Goal: Task Accomplishment & Management: Complete application form

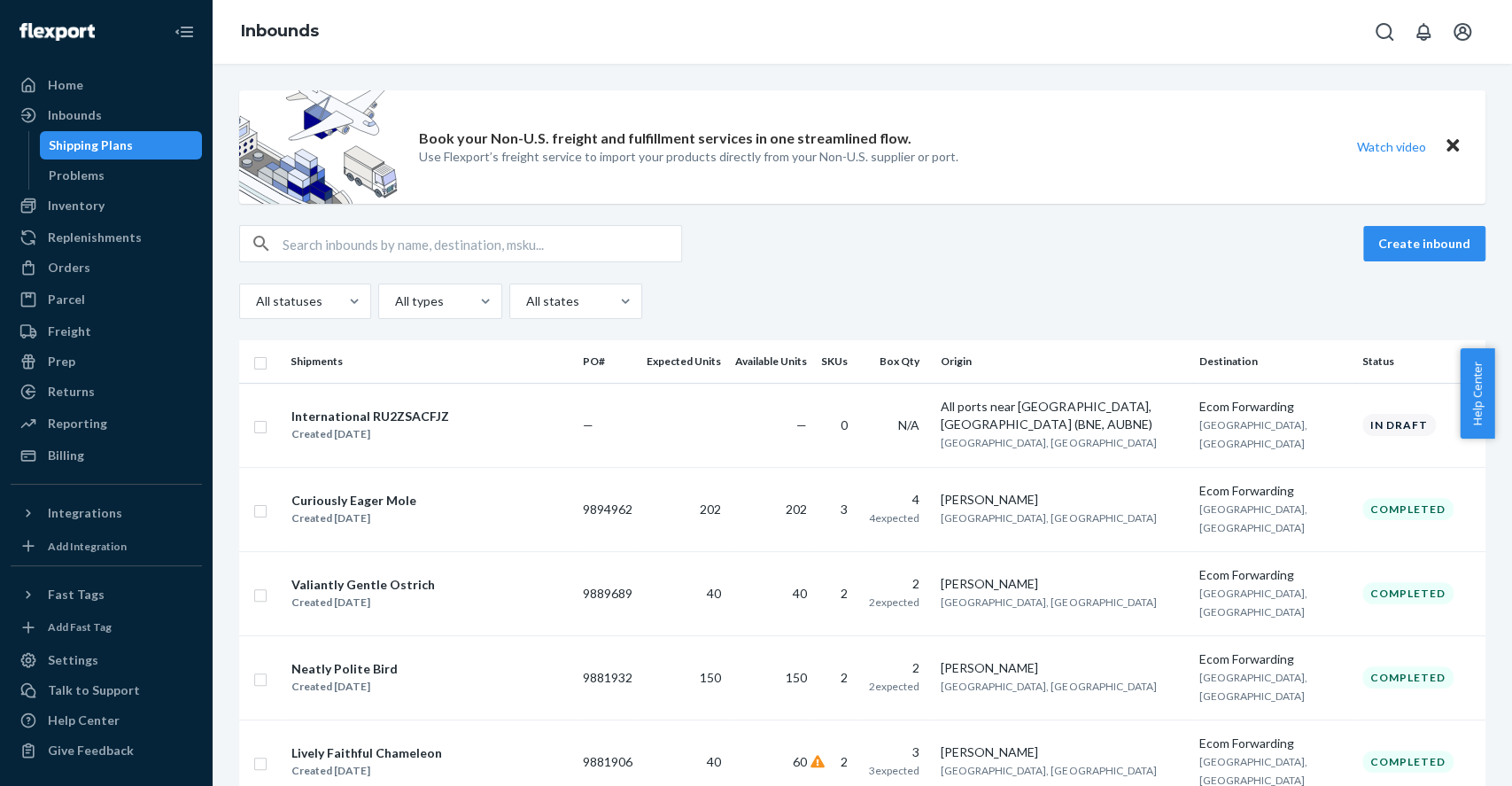
click at [82, 270] on div "Orders" at bounding box center [69, 267] width 43 height 18
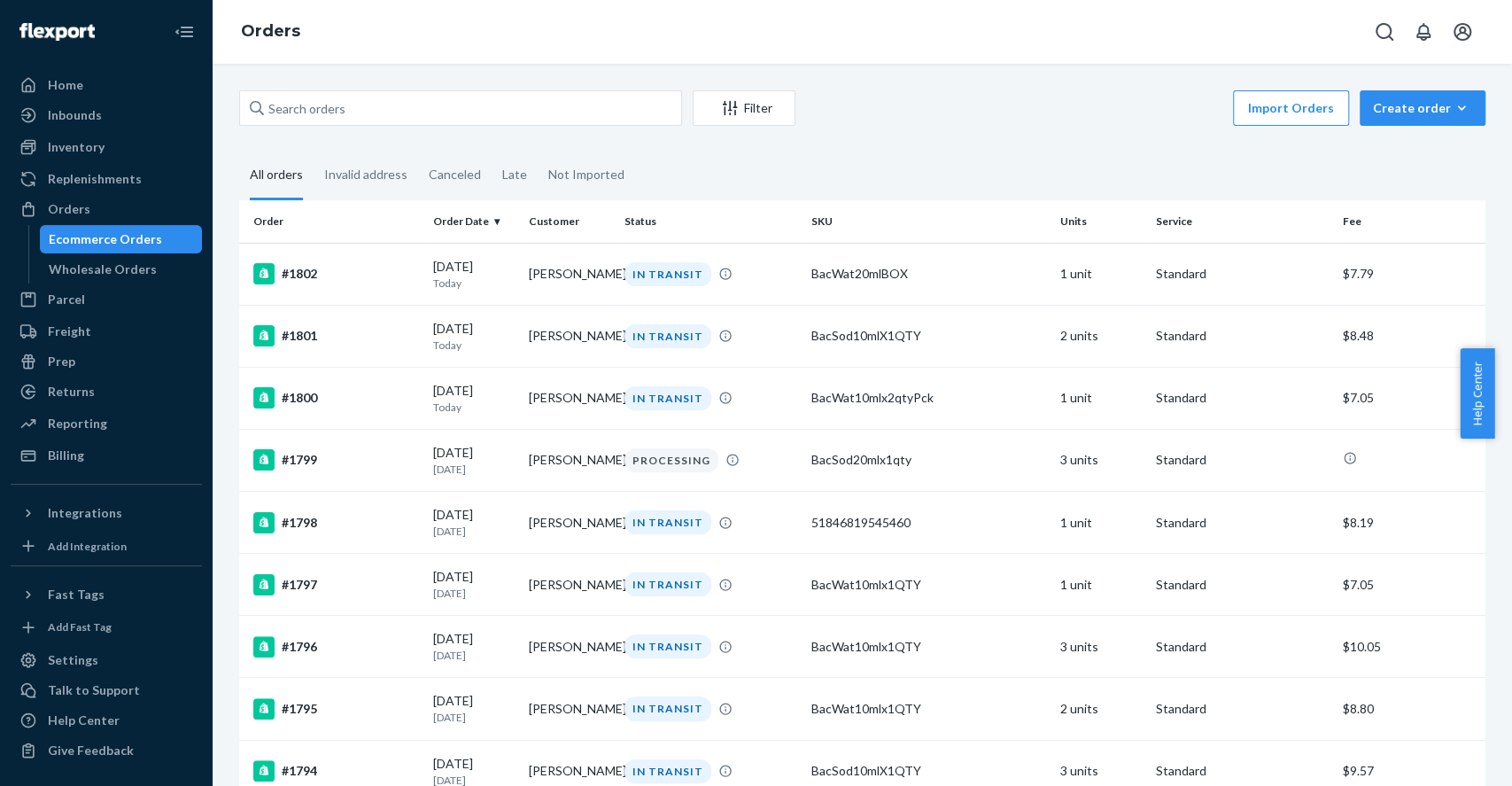
click at [1452, 101] on icon "button" at bounding box center [1461, 108] width 18 height 18
click at [1396, 150] on span "Ecommerce order" at bounding box center [1432, 150] width 110 height 13
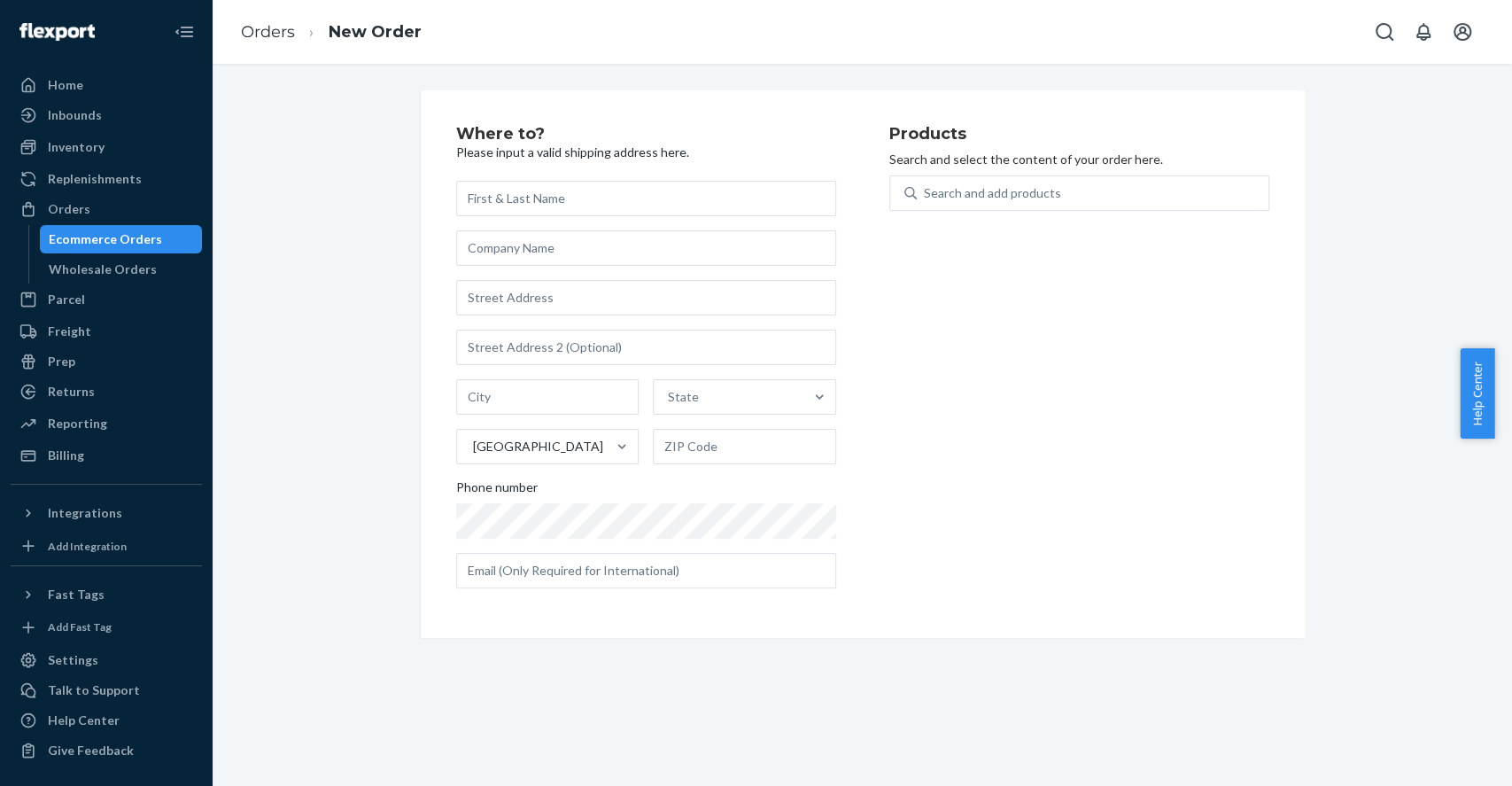
click at [617, 196] on input "text" at bounding box center [645, 198] width 380 height 35
type input "[PERSON_NAME]"
click at [497, 299] on input "text" at bounding box center [645, 297] width 380 height 35
paste input "[STREET_ADDRESS]"
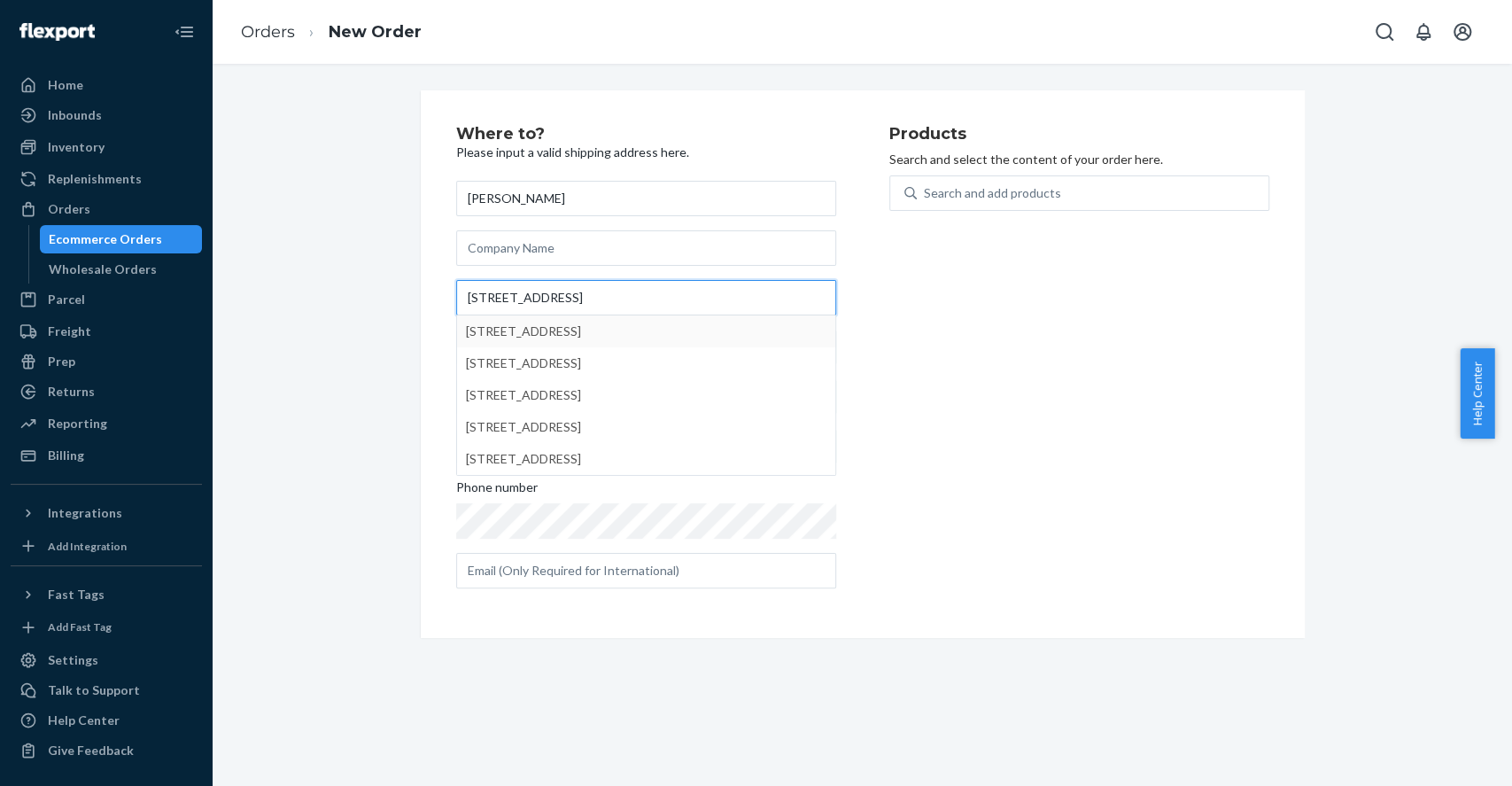
type input "[STREET_ADDRESS]"
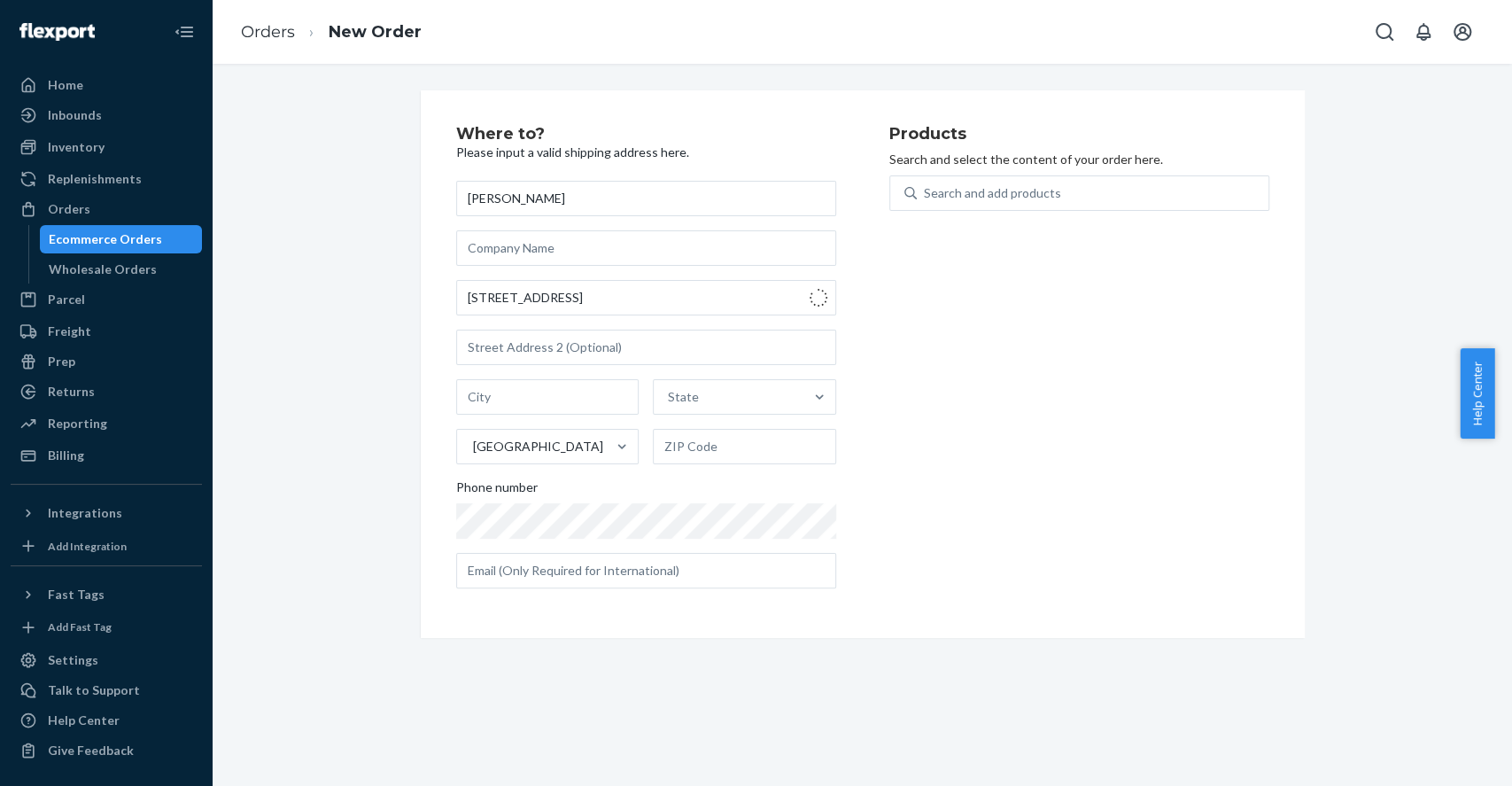
type input "Hull - Gatineau"
type input "J8Z 3M5"
type input "[STREET_ADDRESS] des [GEOGRAPHIC_DATA]"
click at [502, 358] on input "text" at bounding box center [645, 346] width 380 height 35
paste input "Appartement A"
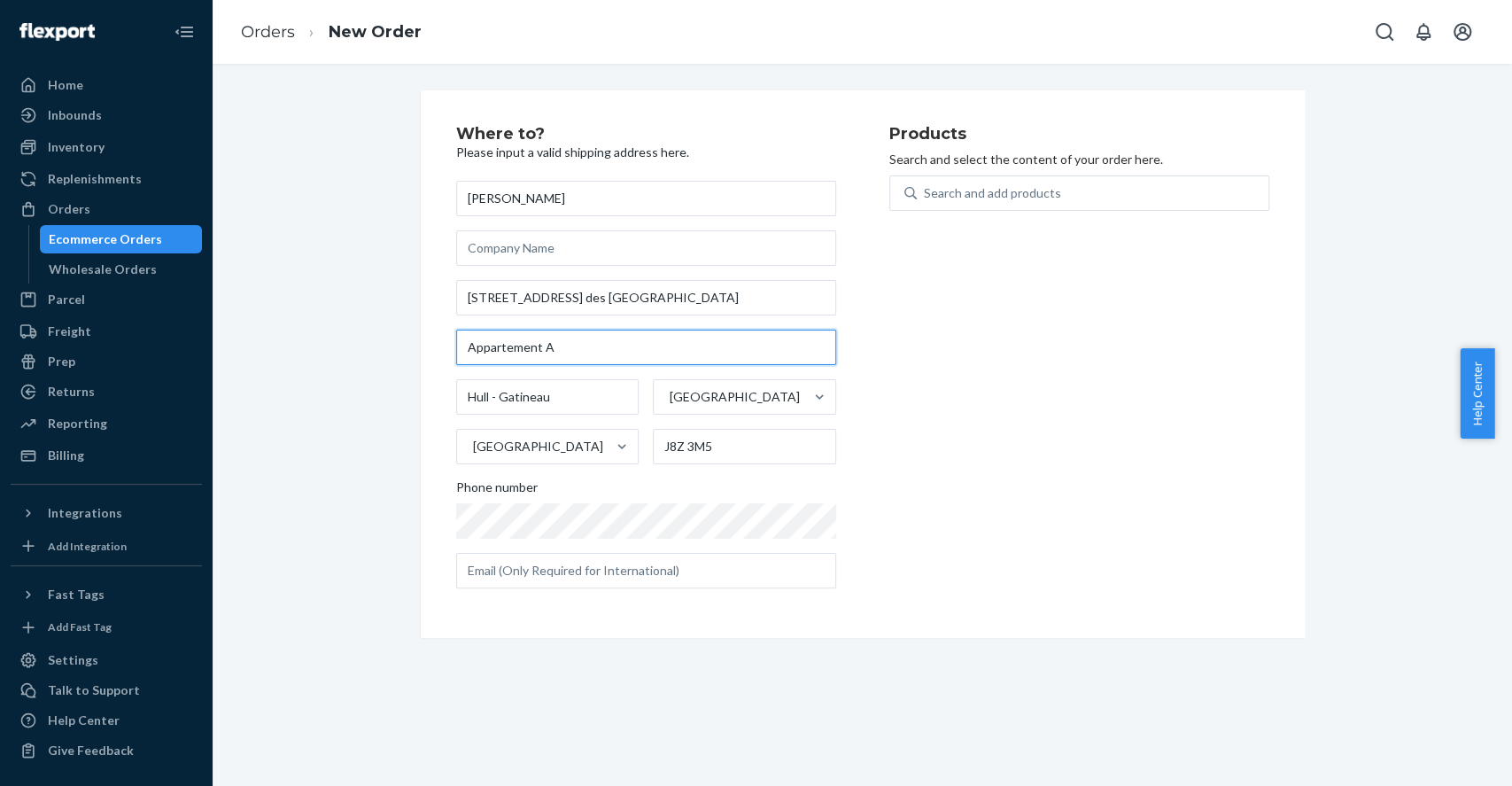
type input "Appartement A"
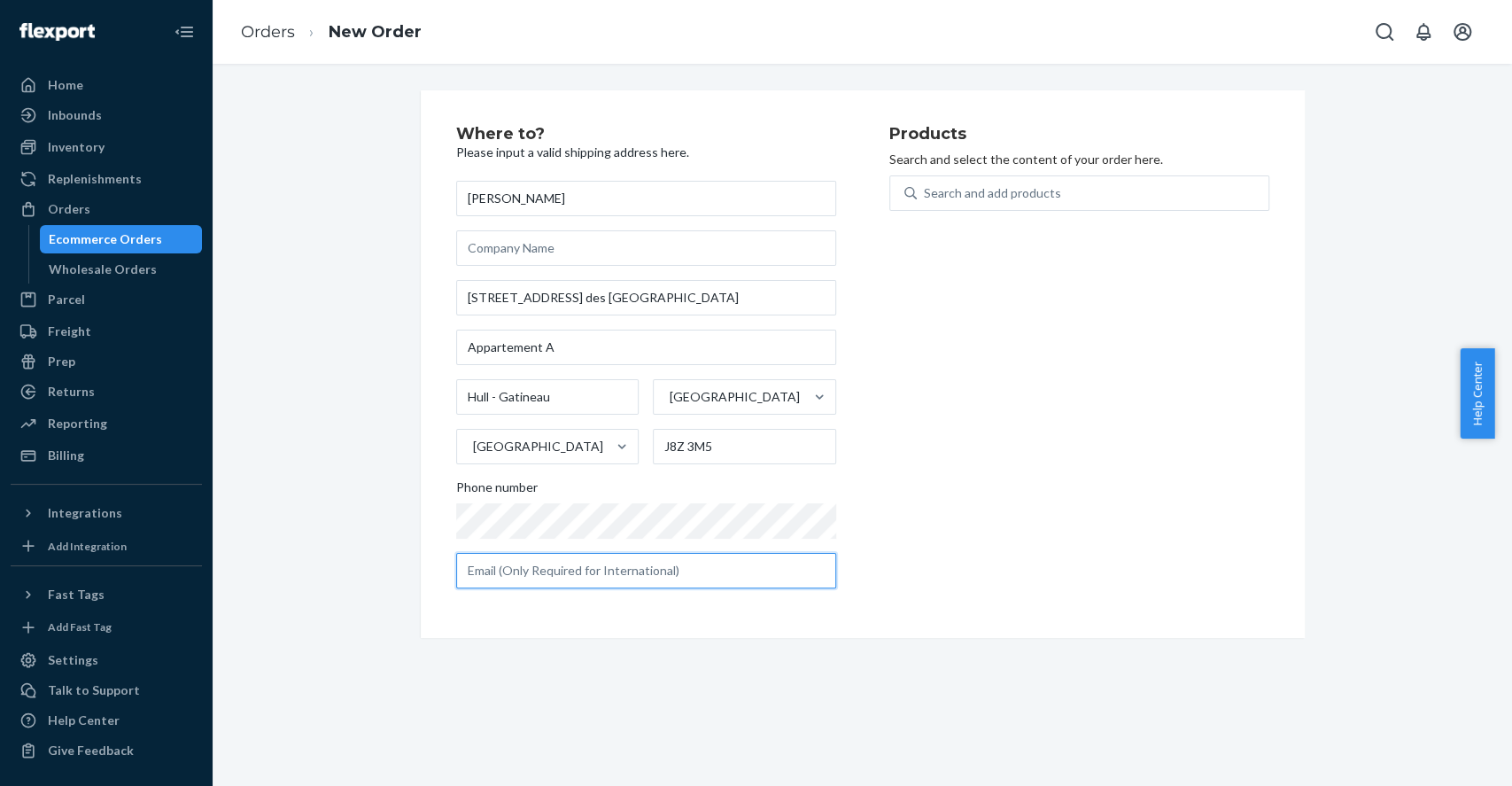
click at [568, 571] on input "text" at bounding box center [645, 570] width 380 height 35
type input "[EMAIL_ADDRESS][DOMAIN_NAME]"
click at [1012, 188] on div "Search and add products" at bounding box center [992, 193] width 137 height 18
click at [926, 188] on input "Search and add products" at bounding box center [925, 193] width 2 height 18
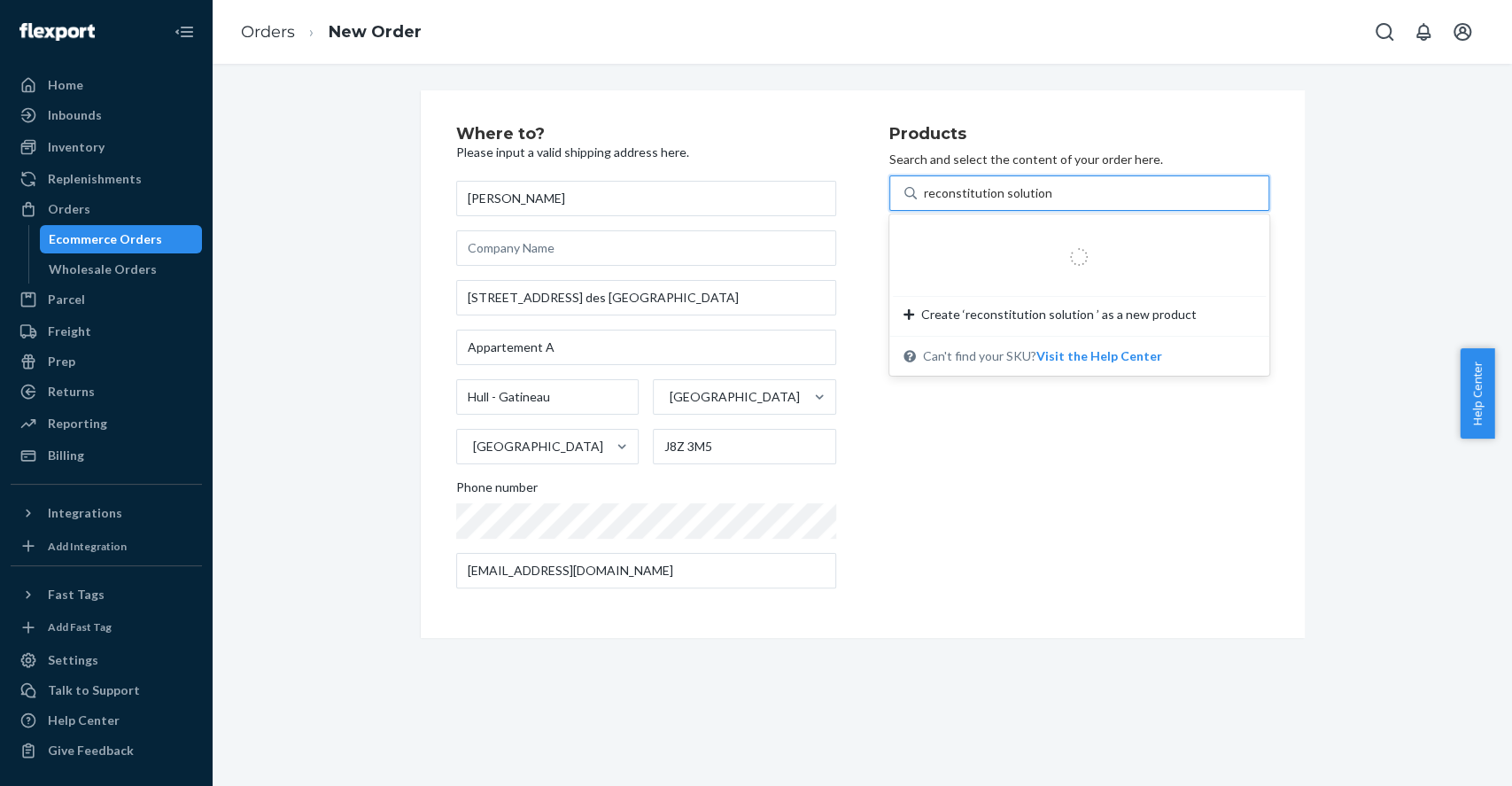
type input "reconstitution solution 20"
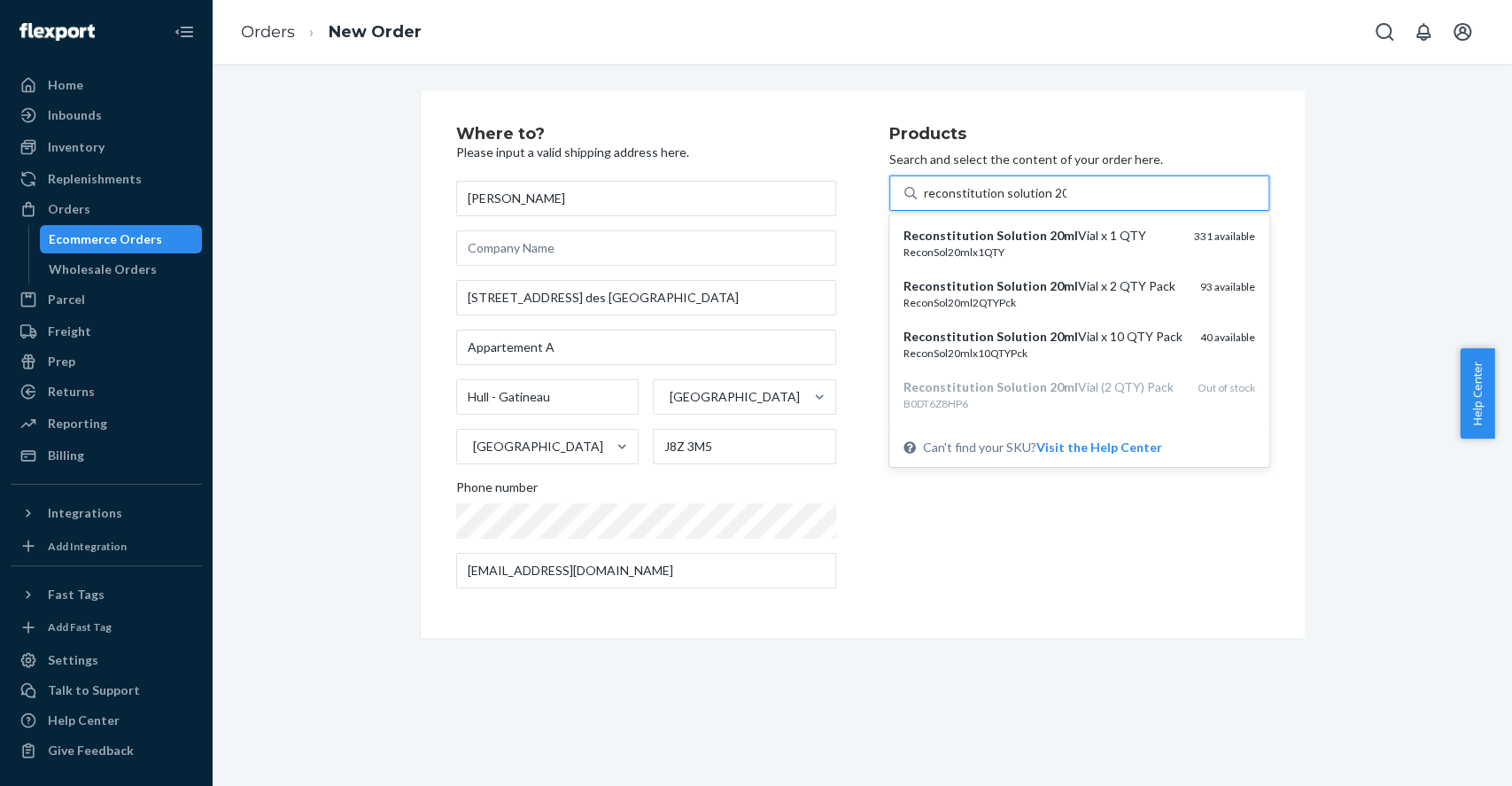
click at [1064, 252] on div "ReconSol20mlx1QTY" at bounding box center [1041, 252] width 276 height 15
click at [1064, 202] on input "reconstitution solution 20" at bounding box center [994, 193] width 142 height 18
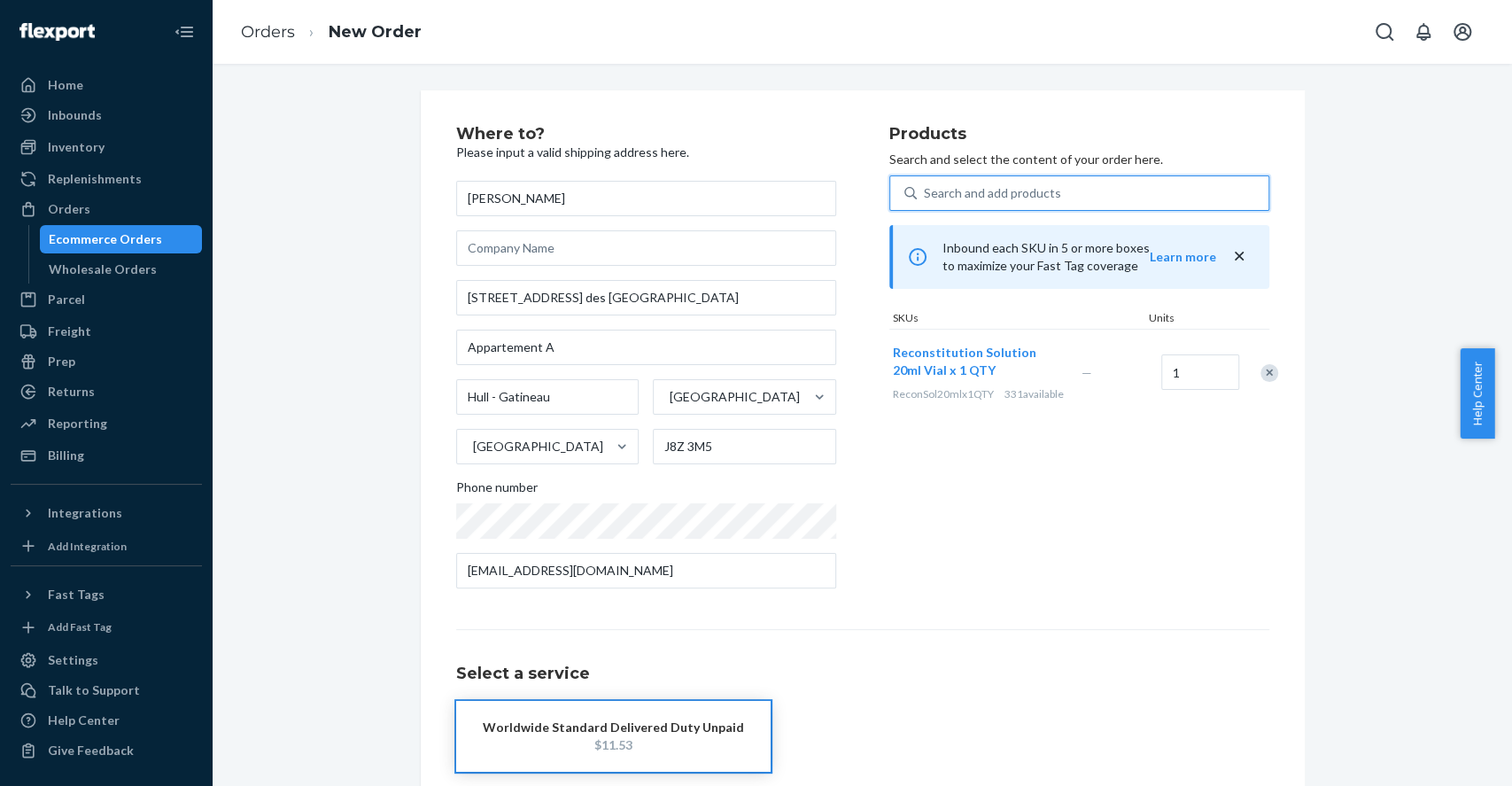
scroll to position [92, 0]
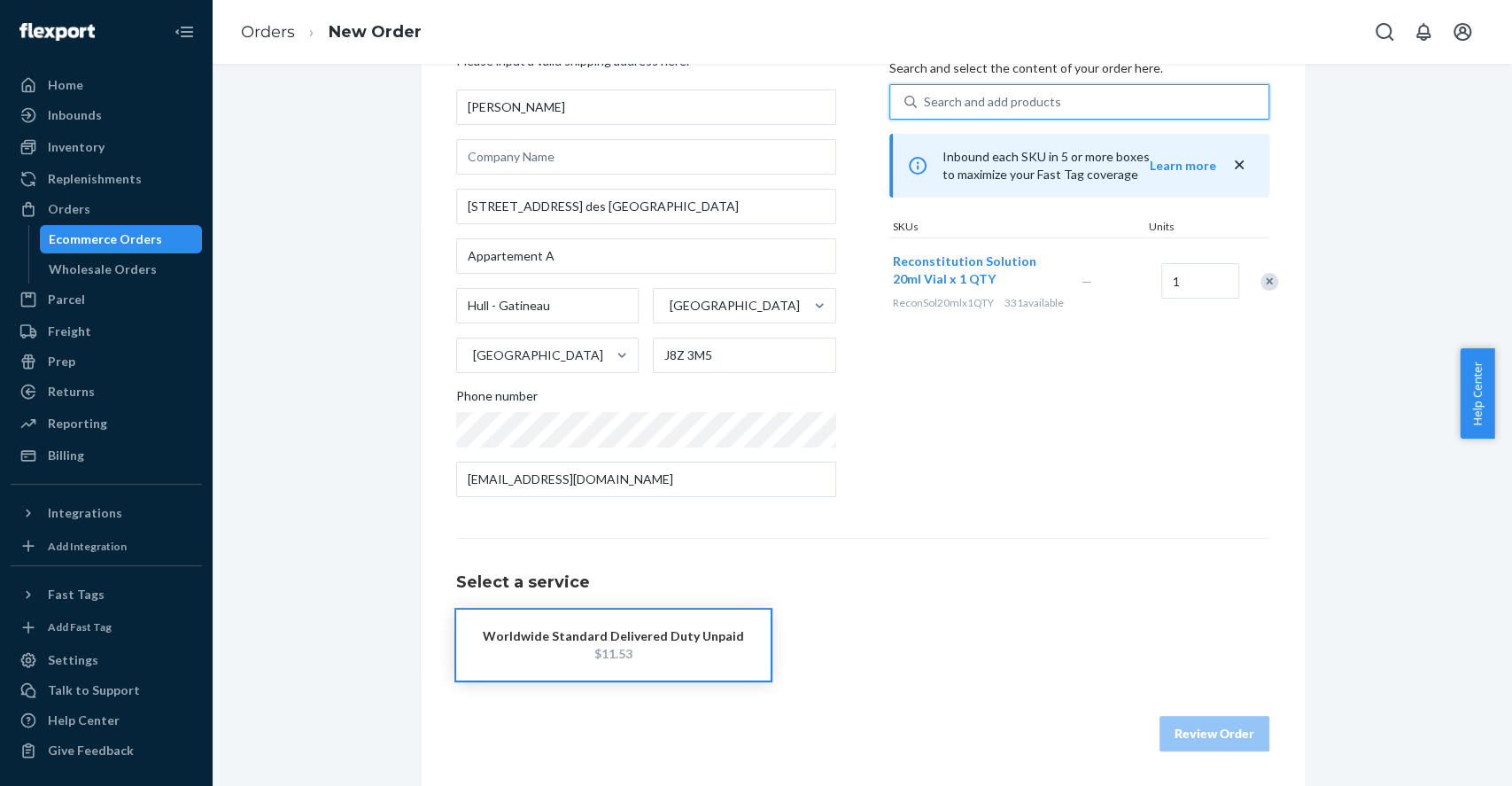
click at [664, 647] on div "$11.53" at bounding box center [613, 654] width 261 height 18
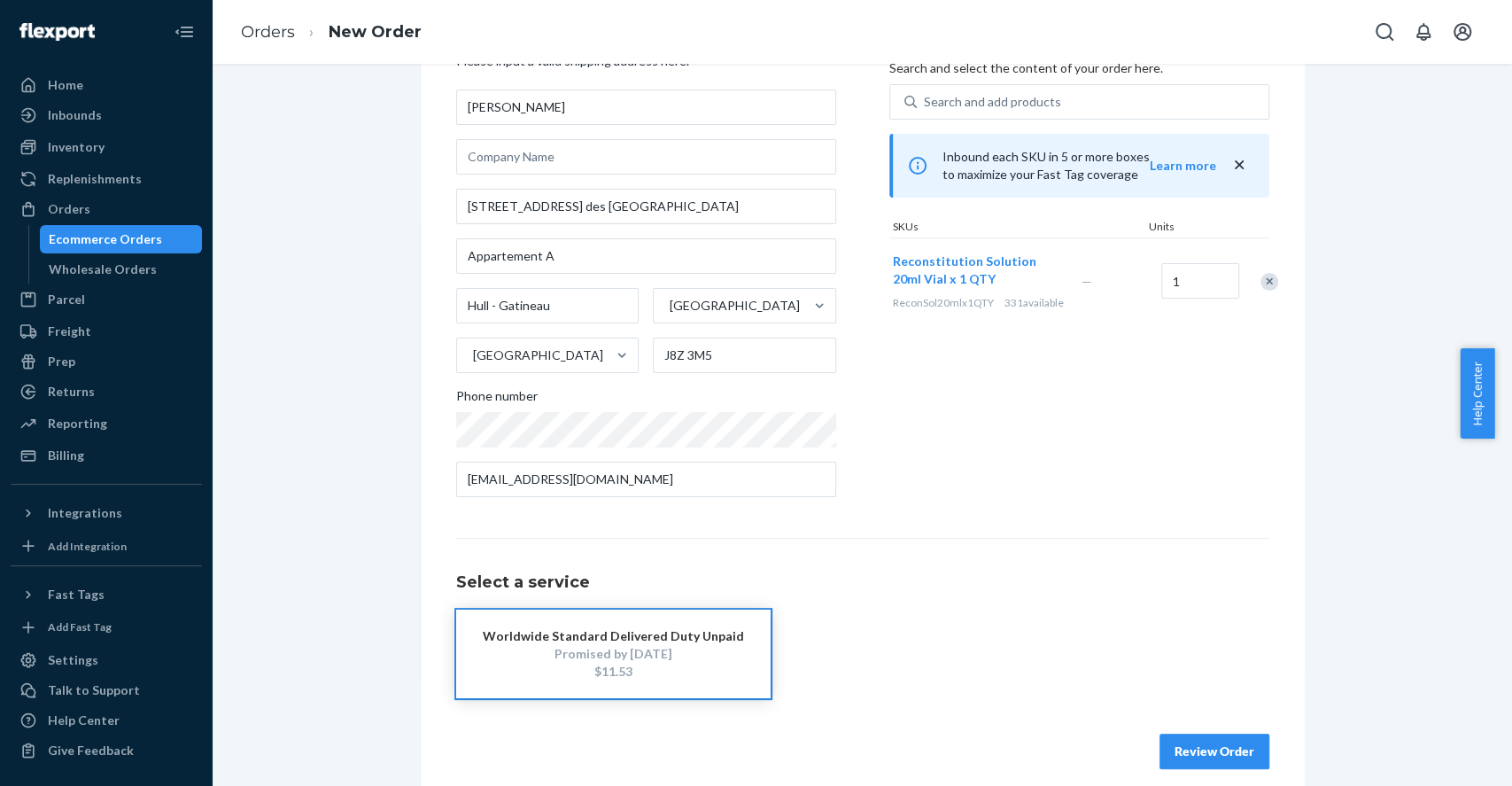
click at [1222, 743] on button "Review Order" at bounding box center [1214, 751] width 110 height 35
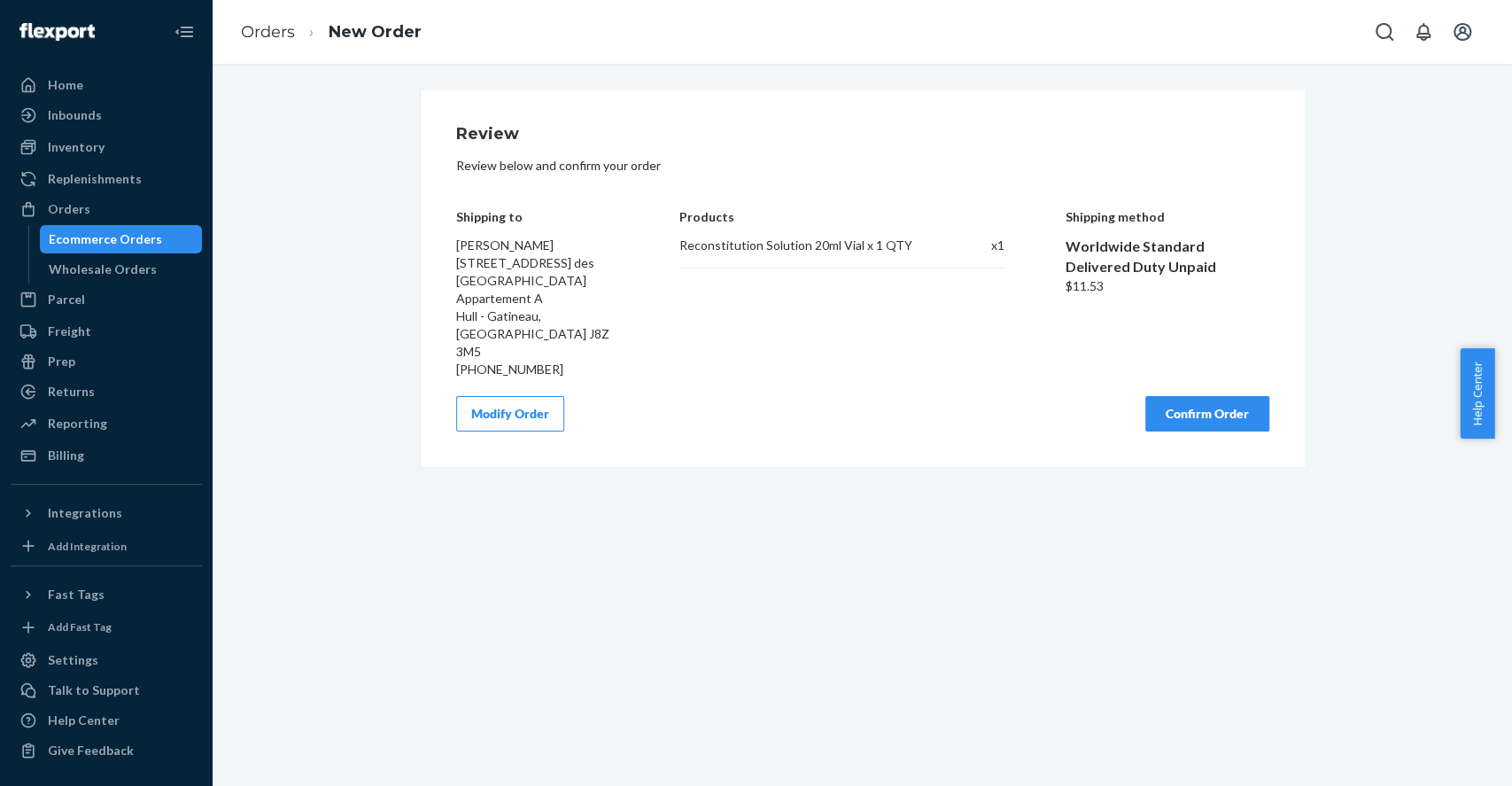
click at [1185, 396] on button "Confirm Order" at bounding box center [1207, 413] width 124 height 35
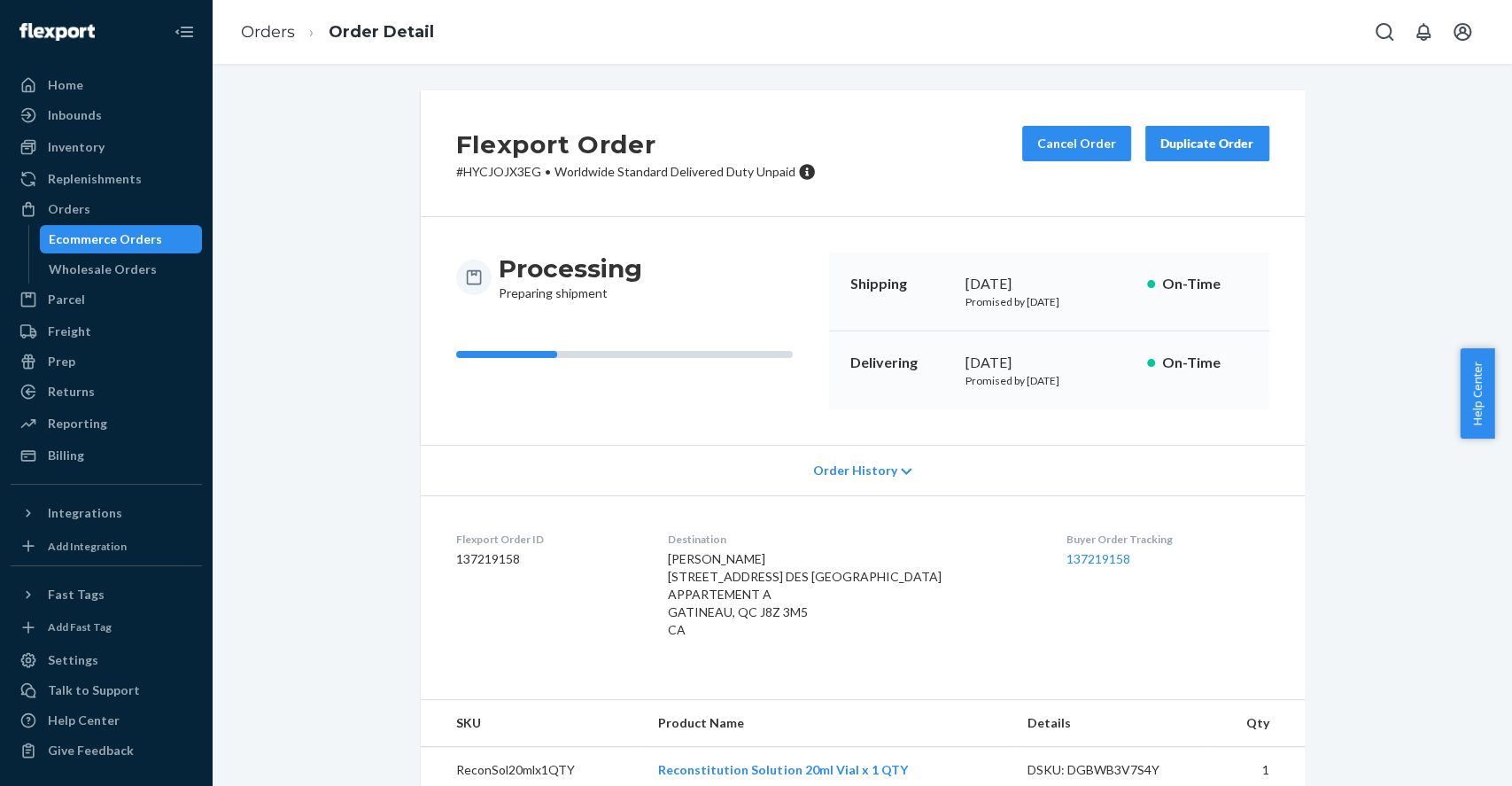
scroll to position [27, 0]
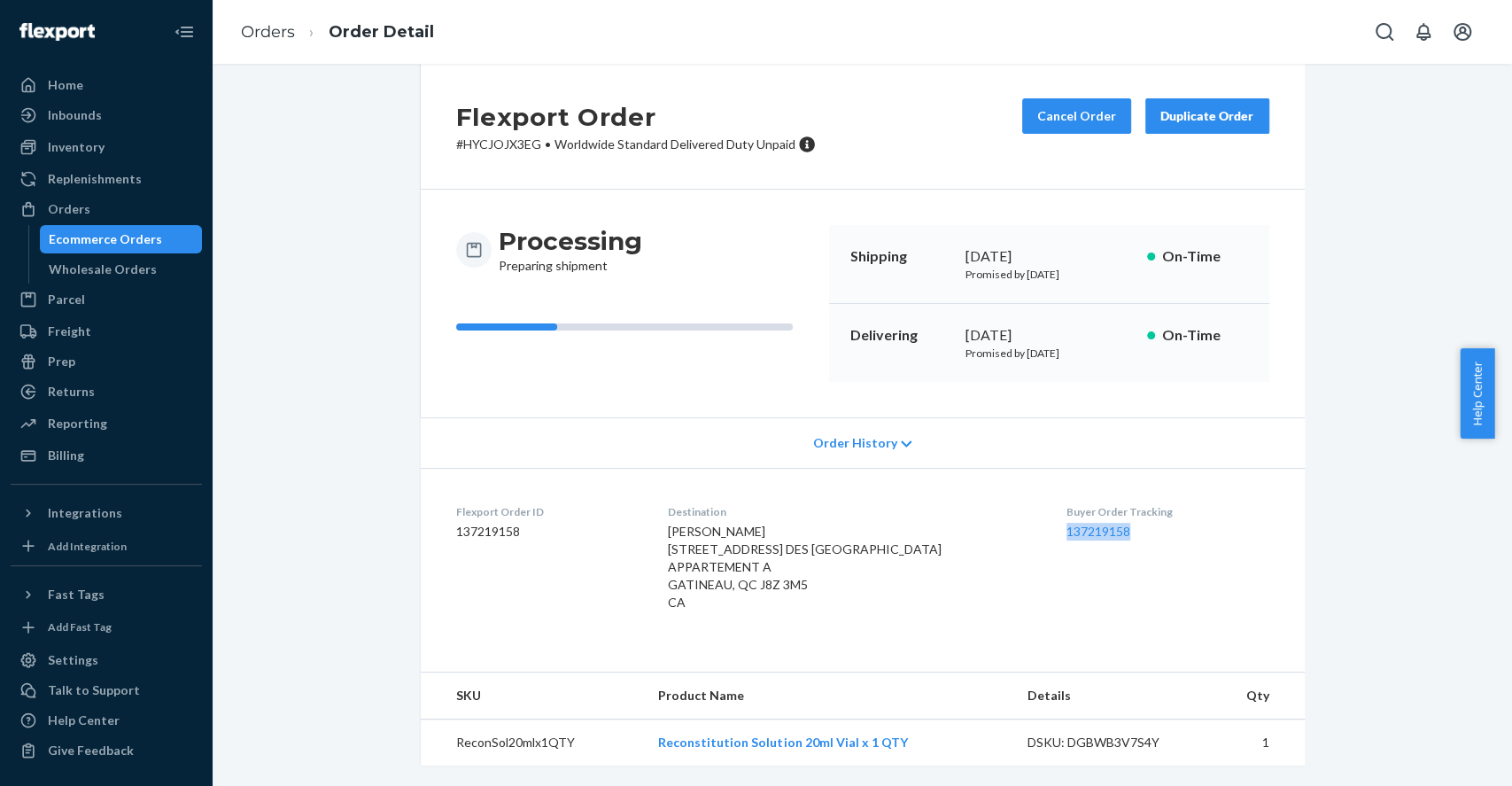
drag, startPoint x: 1114, startPoint y: 529, endPoint x: 1032, endPoint y: 529, distance: 82.0
click at [1066, 529] on dd "137219158" at bounding box center [1168, 531] width 203 height 18
copy link "137219158"
click at [1066, 523] on link "137219158" at bounding box center [1098, 530] width 63 height 15
